Goal: Task Accomplishment & Management: Manage account settings

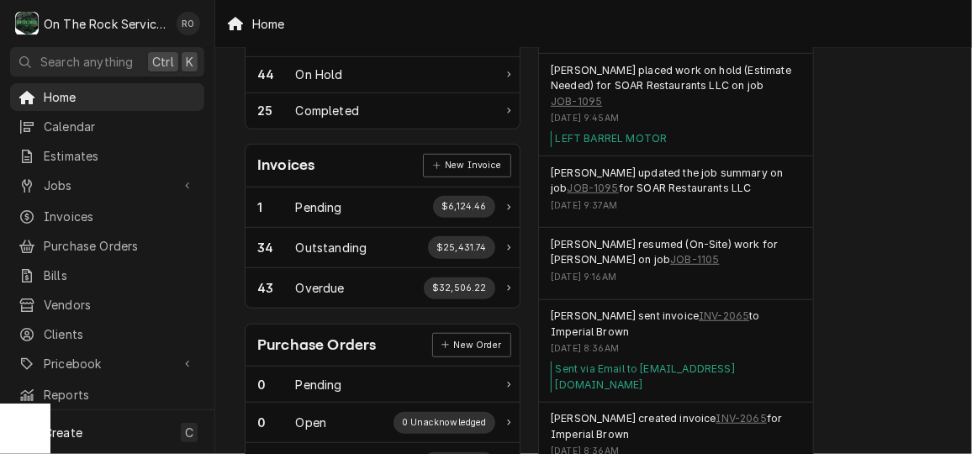
scroll to position [374, 0]
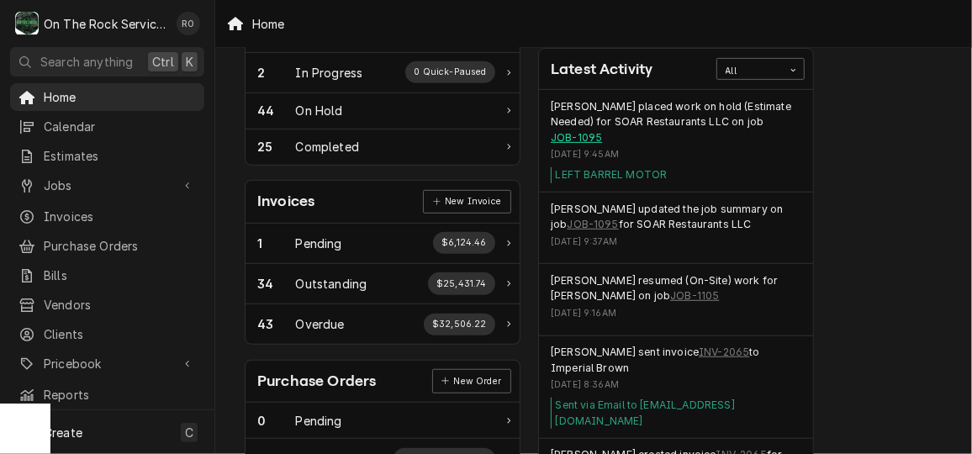
click at [592, 131] on link "JOB-1095" at bounding box center [576, 137] width 51 height 15
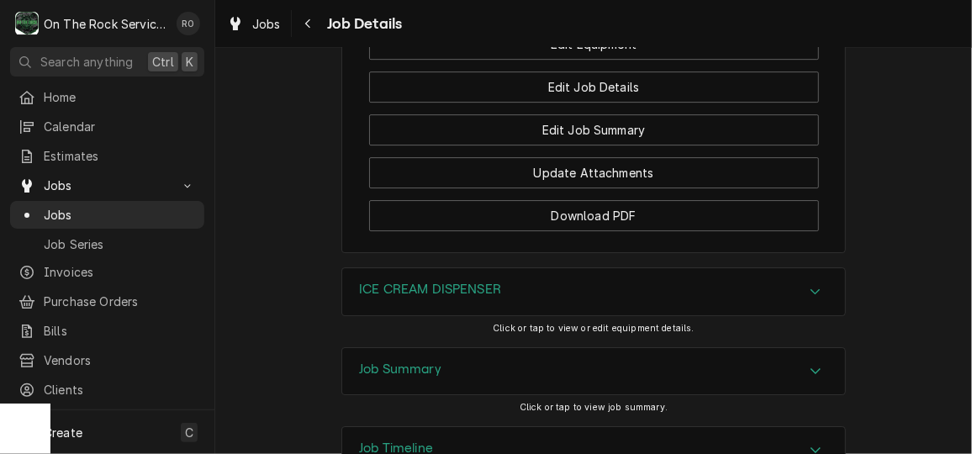
scroll to position [2429, 0]
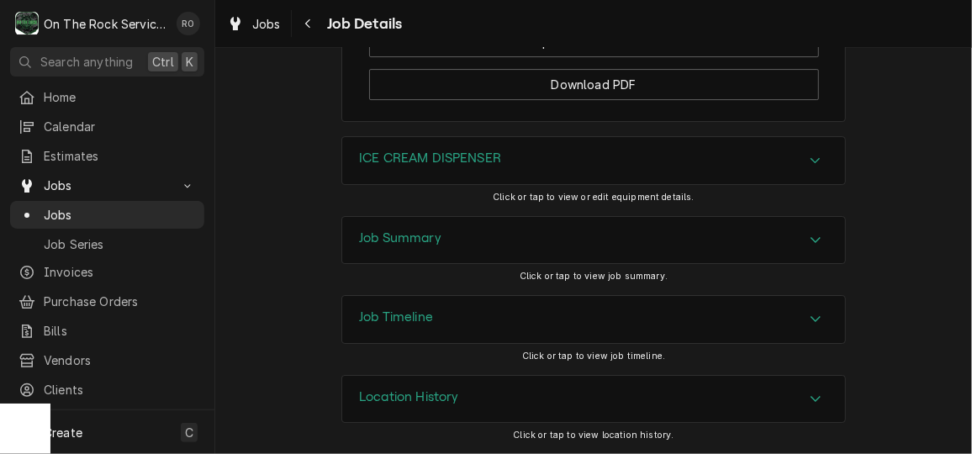
click at [811, 241] on icon "Accordion Header" at bounding box center [816, 240] width 10 height 6
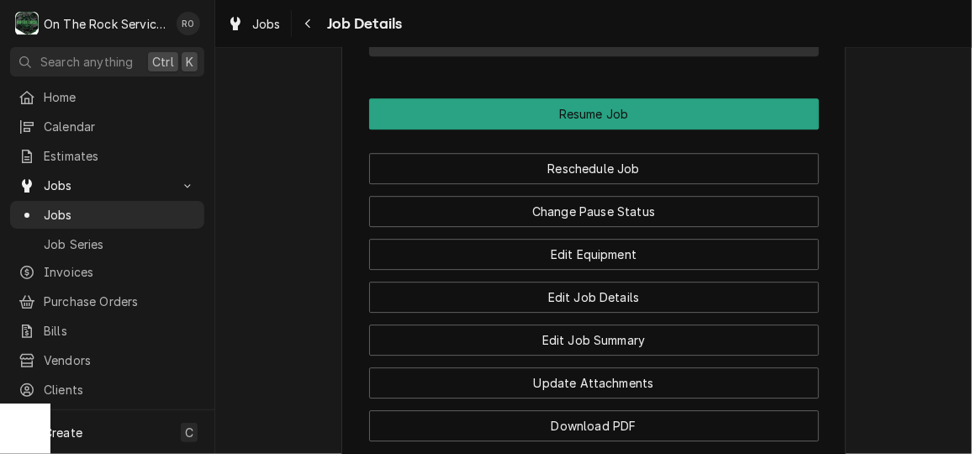
scroll to position [2042, 0]
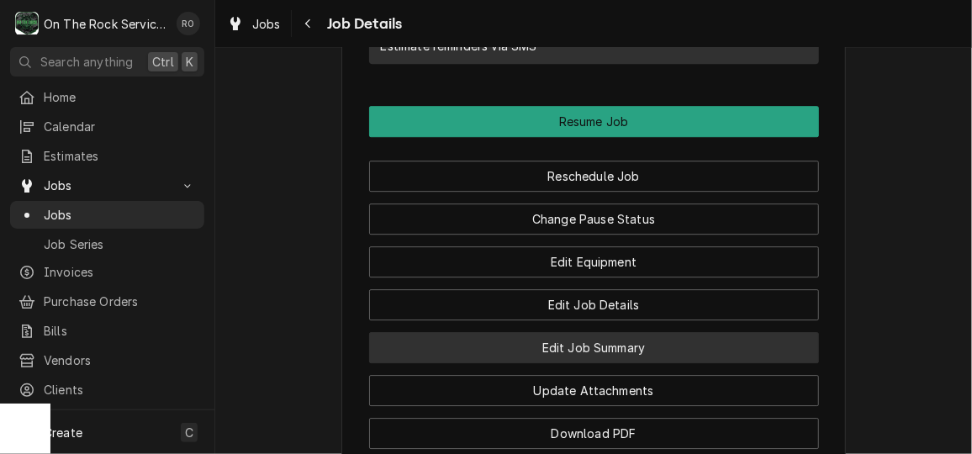
click at [627, 363] on button "Edit Job Summary" at bounding box center [594, 347] width 450 height 31
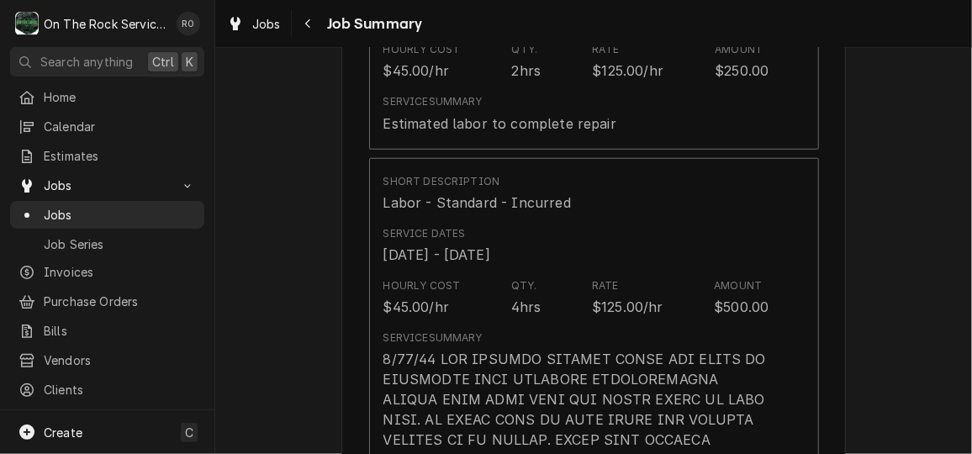
scroll to position [561, 0]
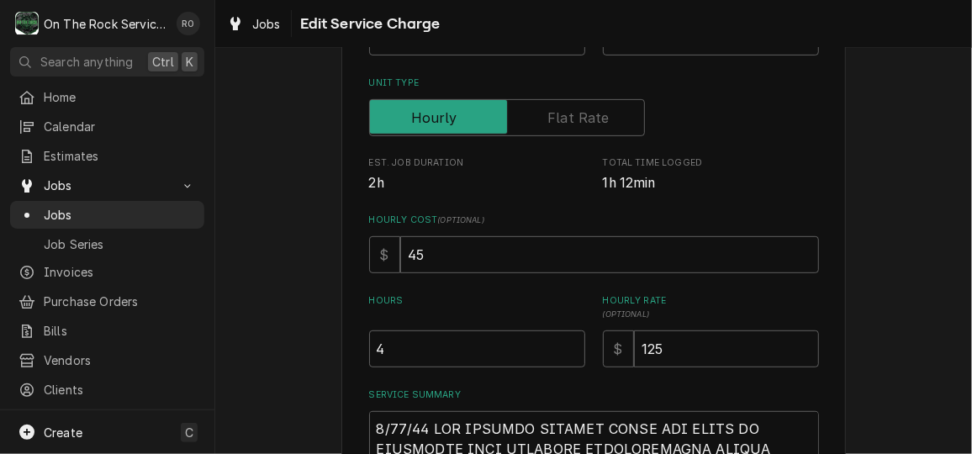
scroll to position [298, 0]
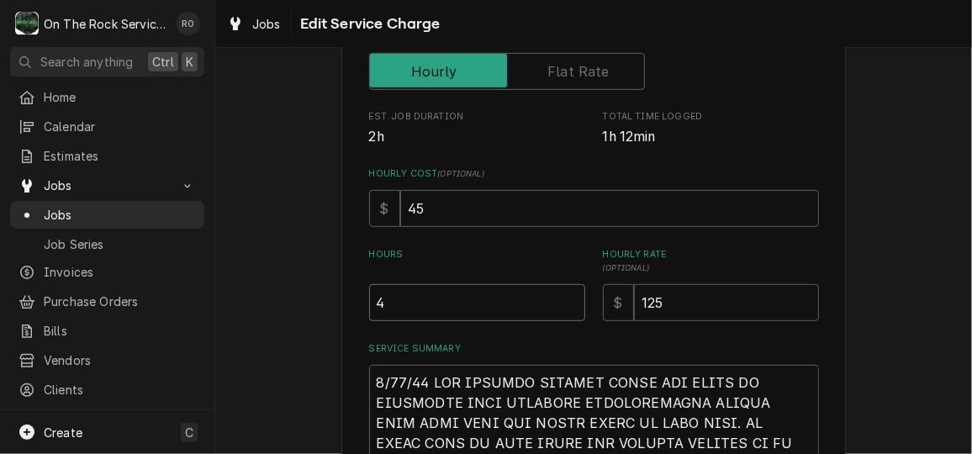
drag, startPoint x: 491, startPoint y: 301, endPoint x: 330, endPoint y: 282, distance: 162.7
click at [330, 282] on div "Use the fields below to edit this service charge Short Description Labor - Stan…" at bounding box center [593, 379] width 757 height 1222
type textarea "x"
type input "6"
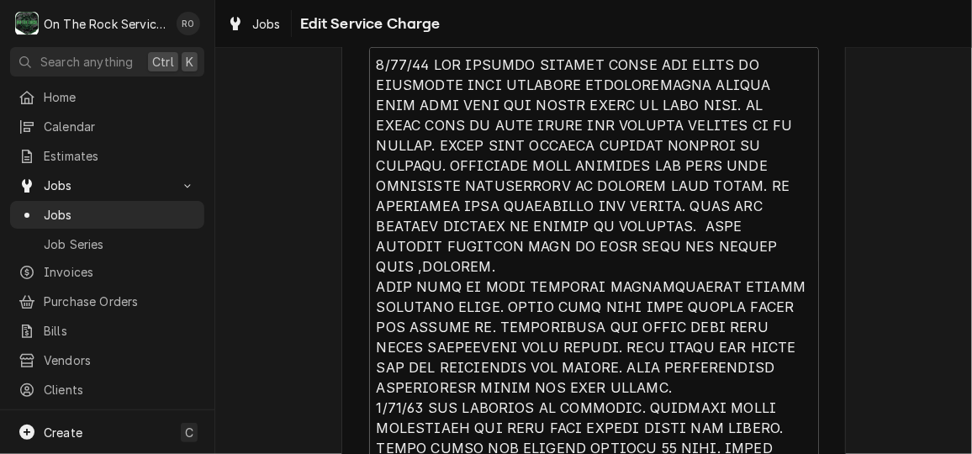
scroll to position [833, 0]
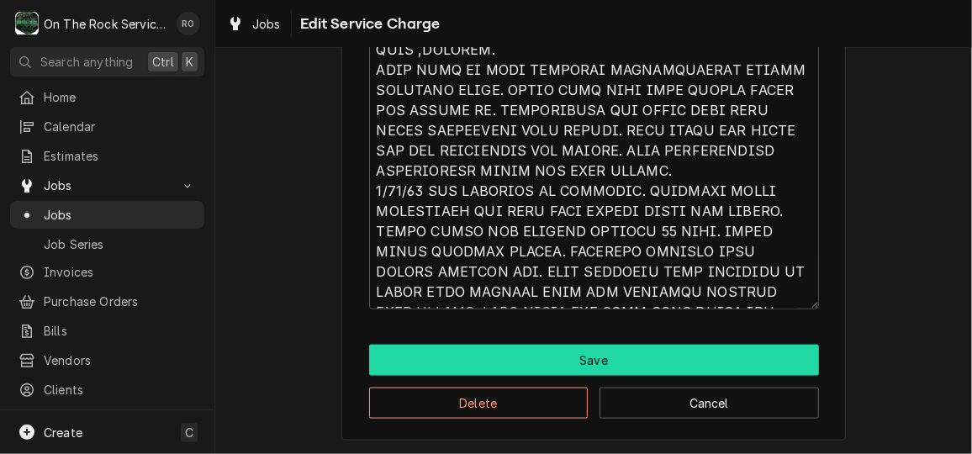
click at [647, 356] on button "Save" at bounding box center [594, 360] width 450 height 31
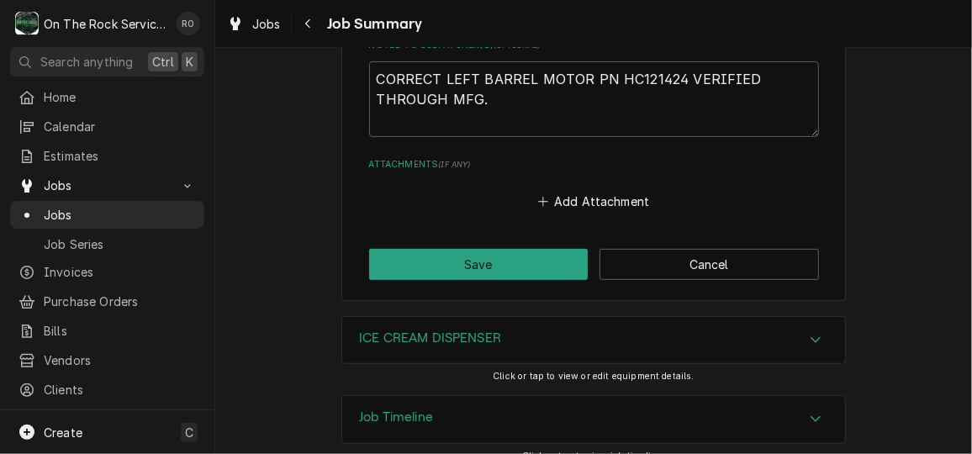
scroll to position [2949, 0]
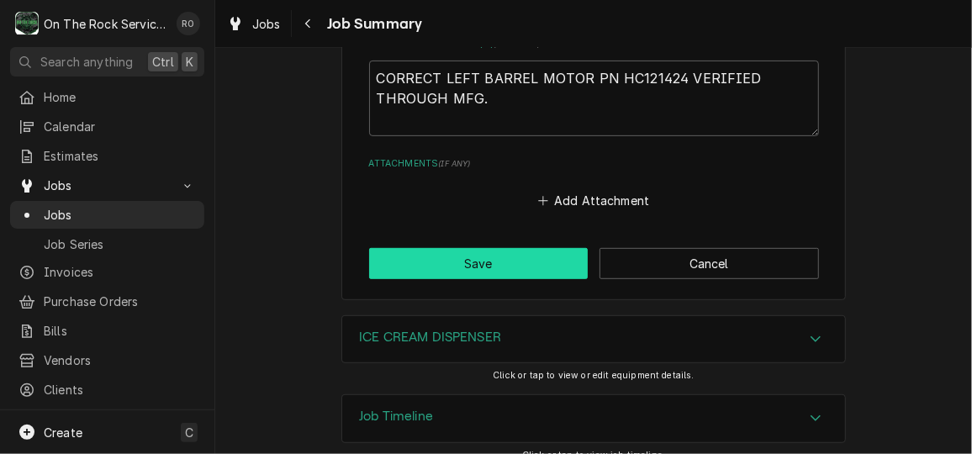
click at [518, 249] on button "Save" at bounding box center [479, 263] width 220 height 31
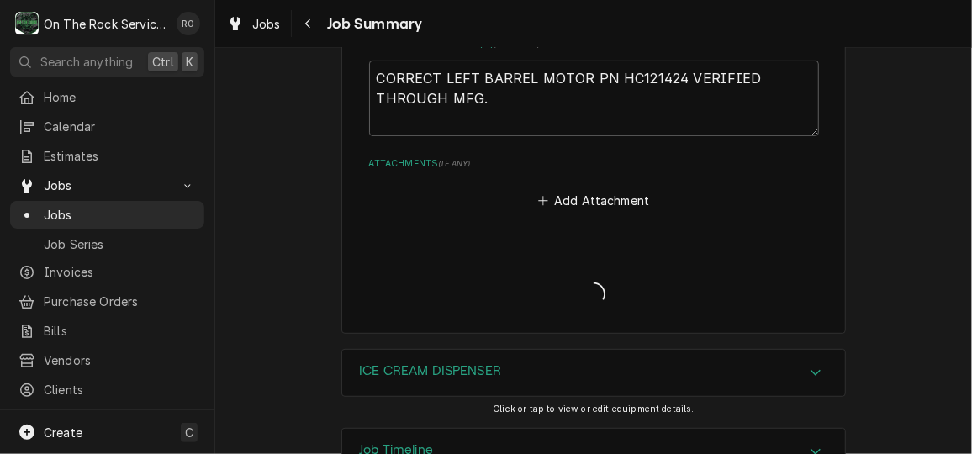
type textarea "x"
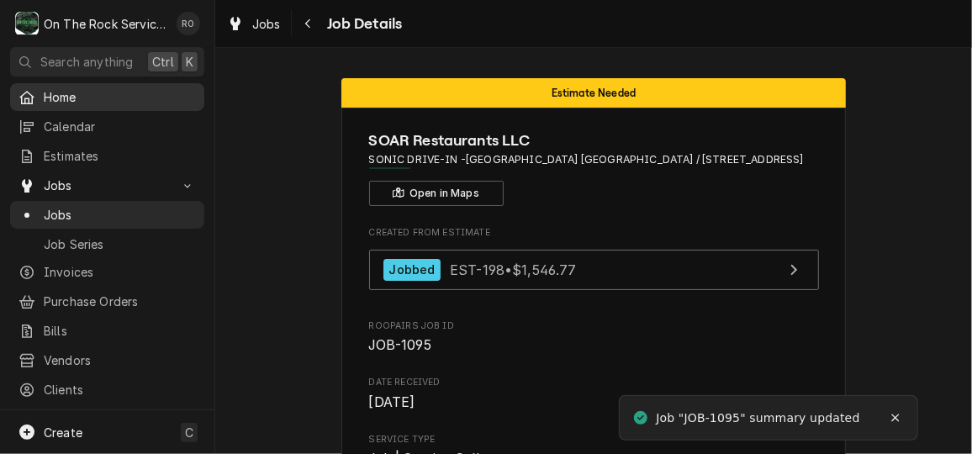
click at [85, 88] on span "Home" at bounding box center [120, 97] width 152 height 18
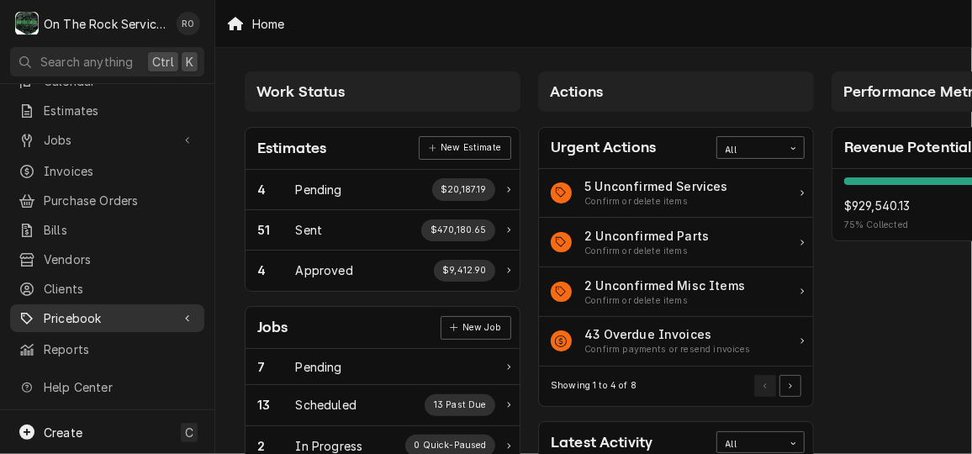
scroll to position [56, 0]
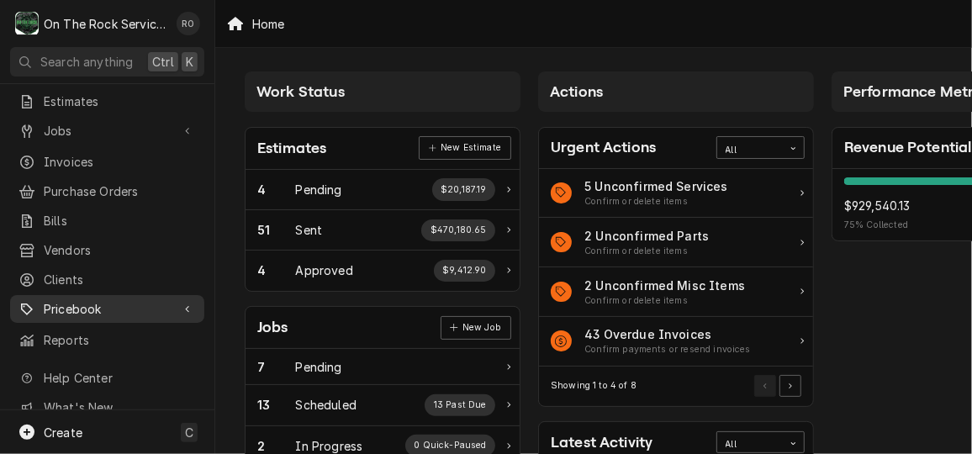
click at [126, 300] on span "Pricebook" at bounding box center [107, 309] width 127 height 18
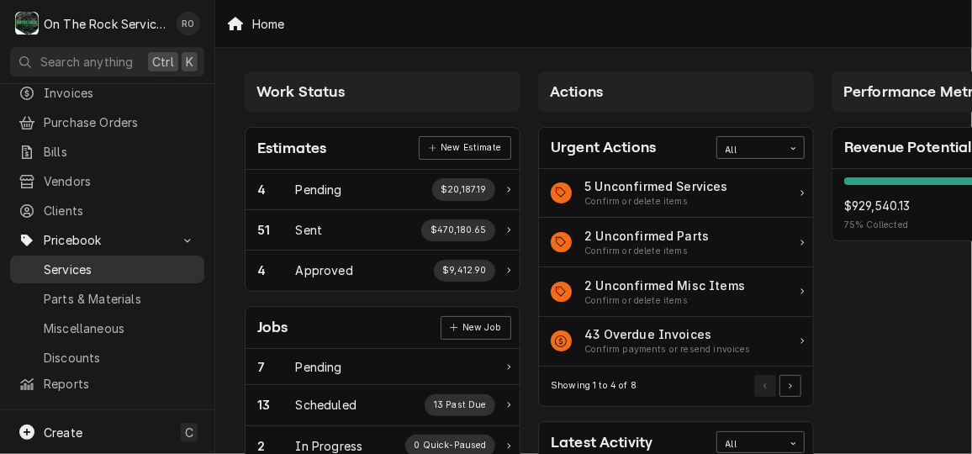
scroll to position [126, 0]
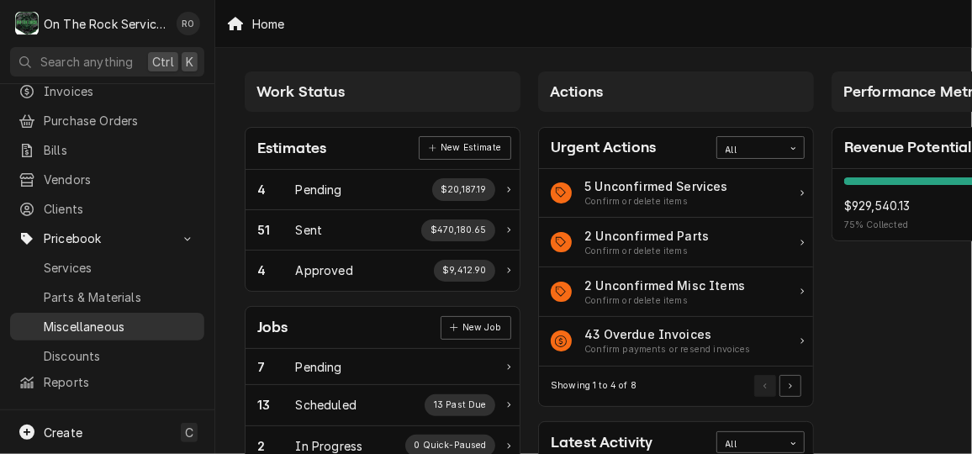
click at [136, 318] on span "Miscellaneous" at bounding box center [120, 327] width 152 height 18
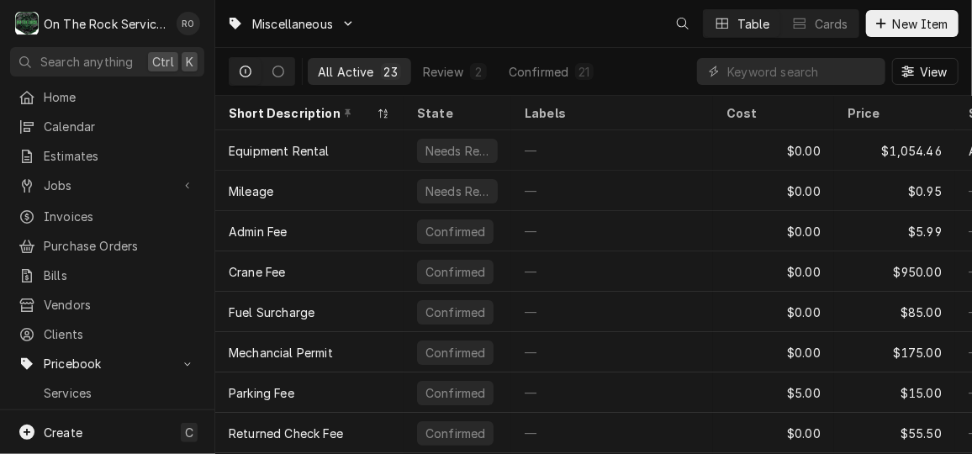
click at [823, 56] on div "View" at bounding box center [828, 71] width 262 height 47
click at [818, 70] on input "Dynamic Content Wrapper" at bounding box center [803, 71] width 150 height 27
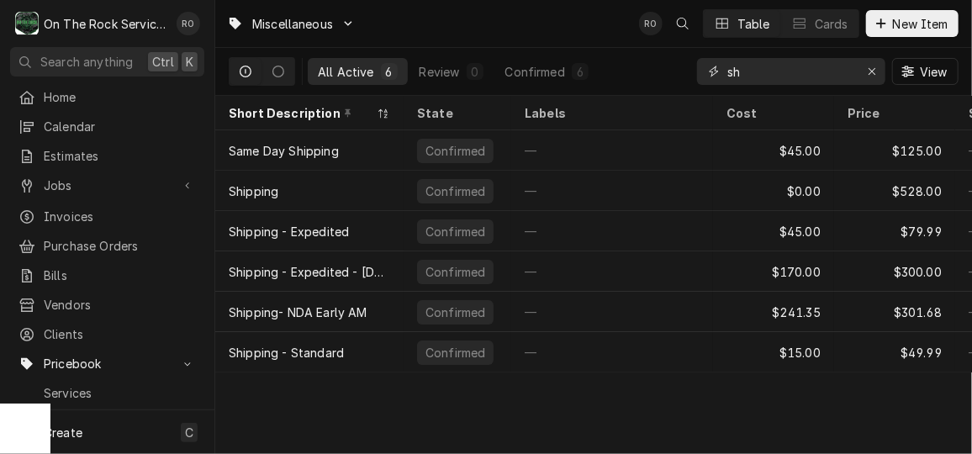
type input "s"
